Goal: Check status: Check status

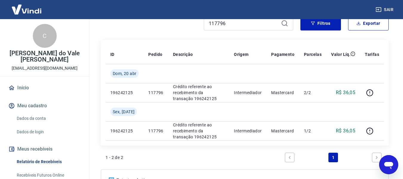
scroll to position [60, 0]
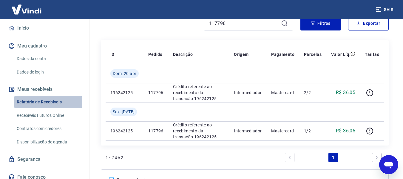
click at [58, 102] on link "Relatório de Recebíveis" at bounding box center [48, 102] width 68 height 12
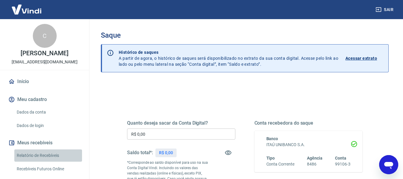
click at [48, 160] on link "Relatório de Recebíveis" at bounding box center [48, 155] width 68 height 12
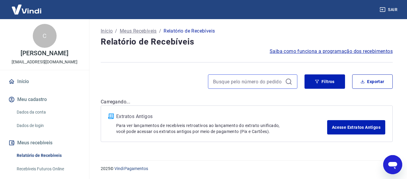
click at [222, 79] on input at bounding box center [248, 81] width 70 height 9
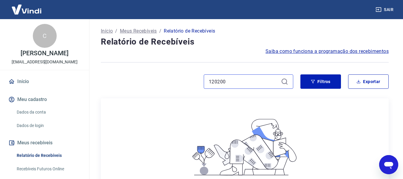
type input "120200"
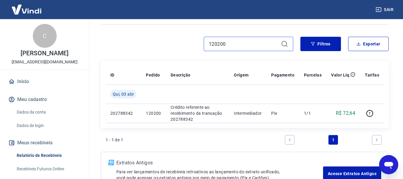
scroll to position [46, 0]
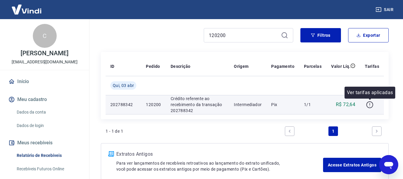
click at [369, 105] on icon "button" at bounding box center [369, 104] width 7 height 7
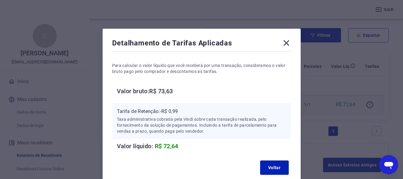
click at [285, 41] on icon at bounding box center [286, 43] width 6 height 6
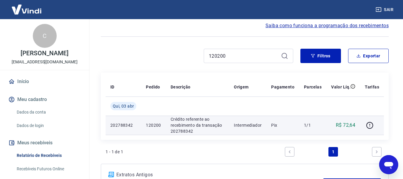
scroll to position [24, 0]
